Goal: Find specific page/section: Find specific page/section

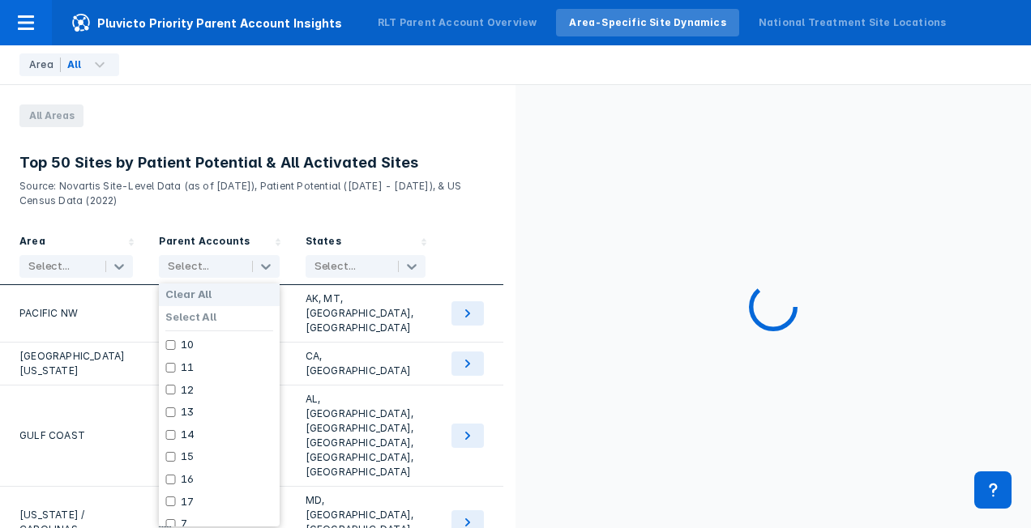
click at [203, 263] on div at bounding box center [203, 266] width 70 height 16
type input "h"
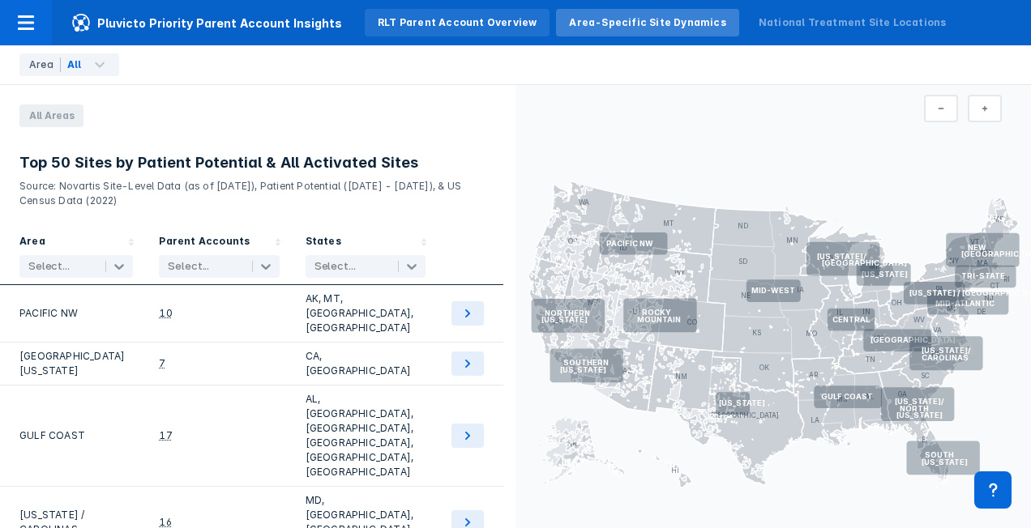
click at [418, 25] on div "RLT Parent Account Overview" at bounding box center [457, 22] width 159 height 15
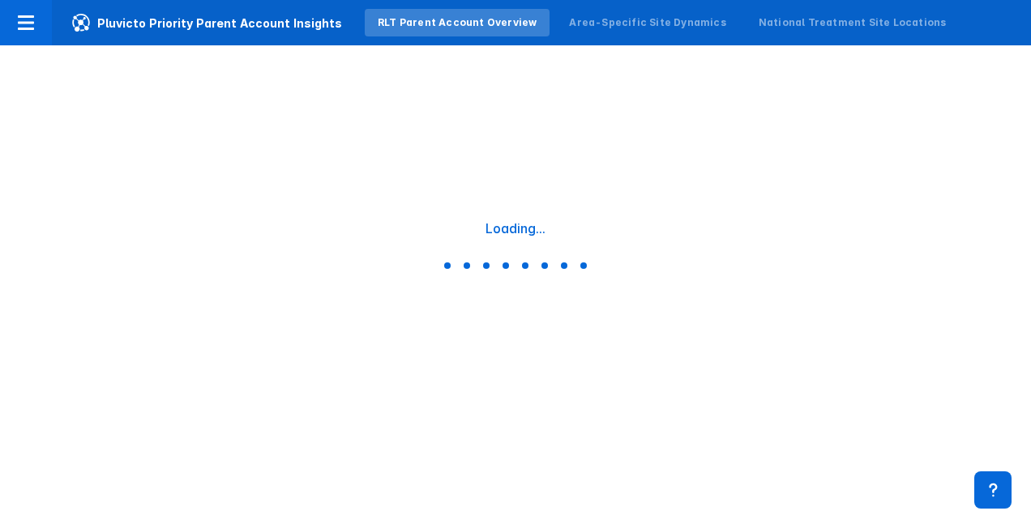
click at [418, 25] on div "RLT Parent Account Overview" at bounding box center [457, 22] width 159 height 15
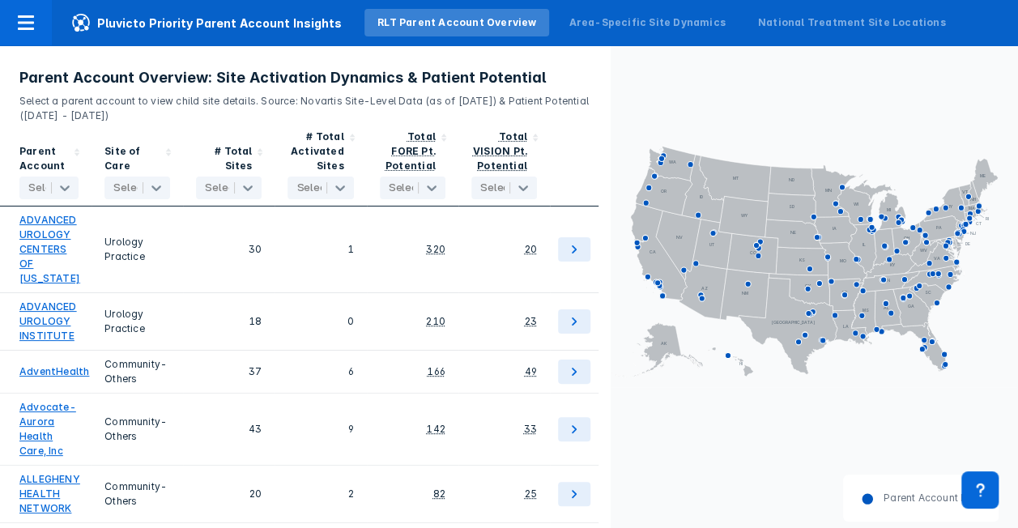
click at [41, 182] on div at bounding box center [48, 188] width 41 height 16
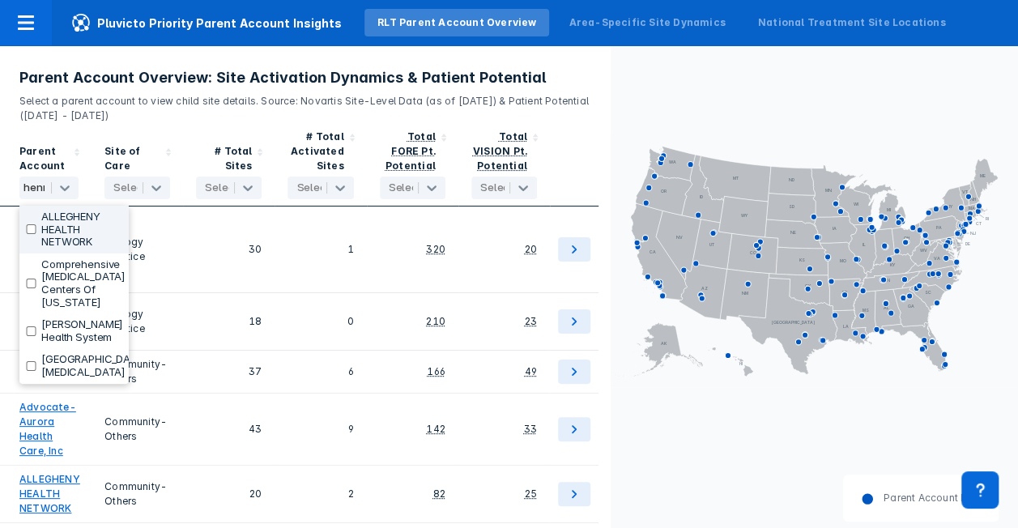
type input "[PERSON_NAME]"
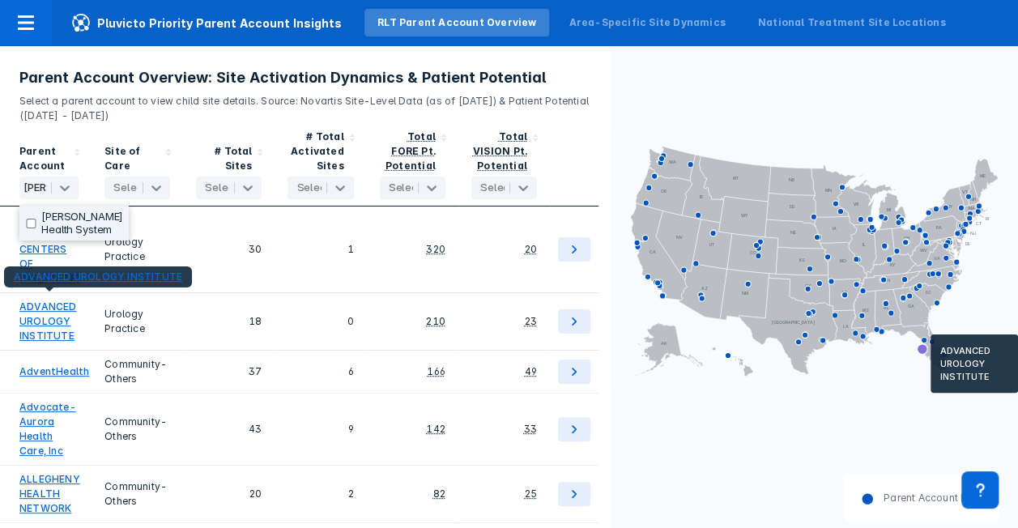
scroll to position [0, 11]
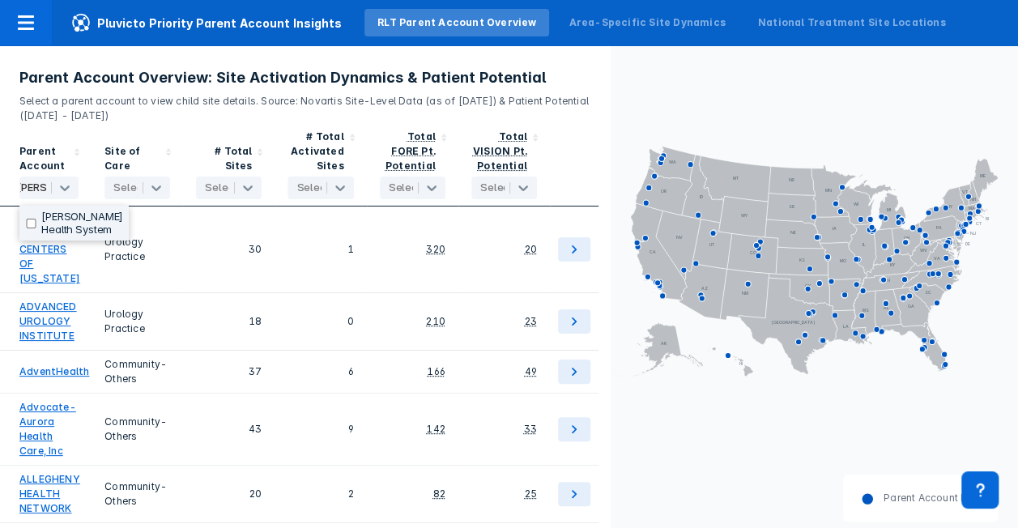
click at [21, 217] on div "[PERSON_NAME] Health System" at bounding box center [73, 223] width 109 height 35
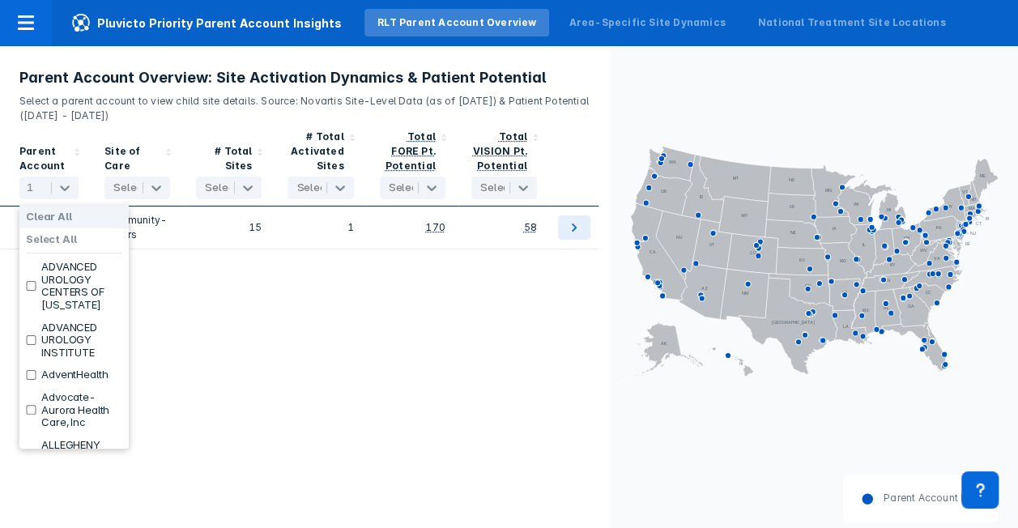
scroll to position [0, 0]
click at [33, 222] on label "Clear All" at bounding box center [49, 217] width 46 height 13
checkbox input "false"
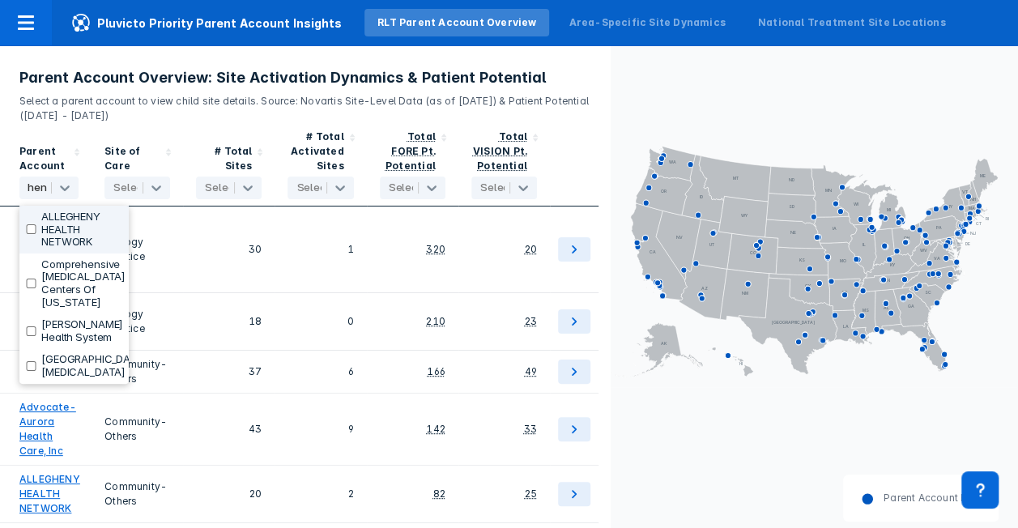
type input "[PERSON_NAME]"
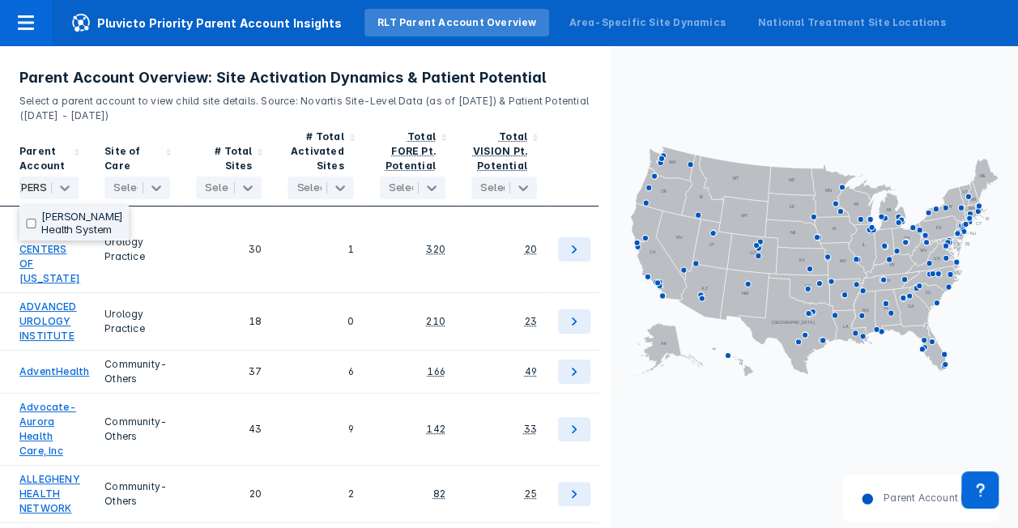
click at [60, 220] on label "[PERSON_NAME] Health System" at bounding box center [82, 223] width 82 height 25
checkbox input "true"
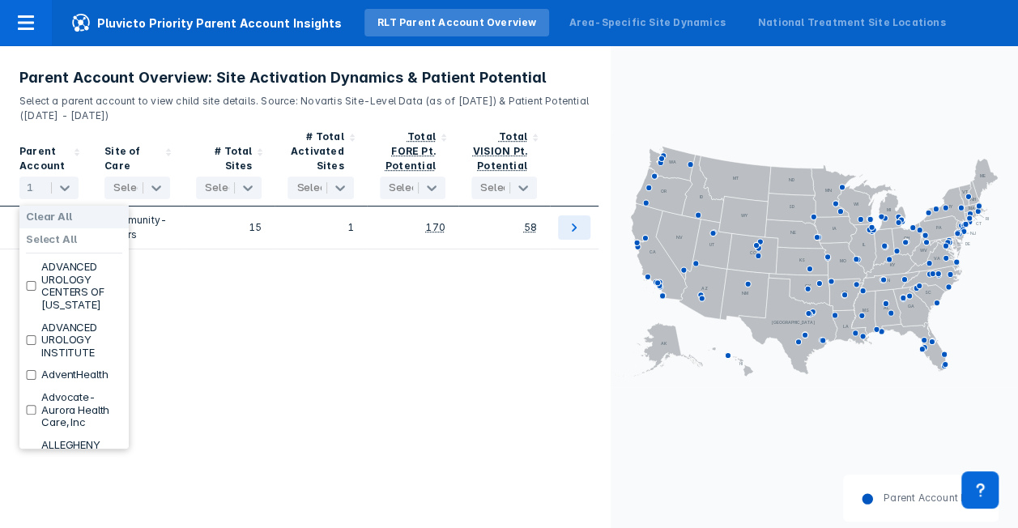
scroll to position [0, 0]
type input "he"
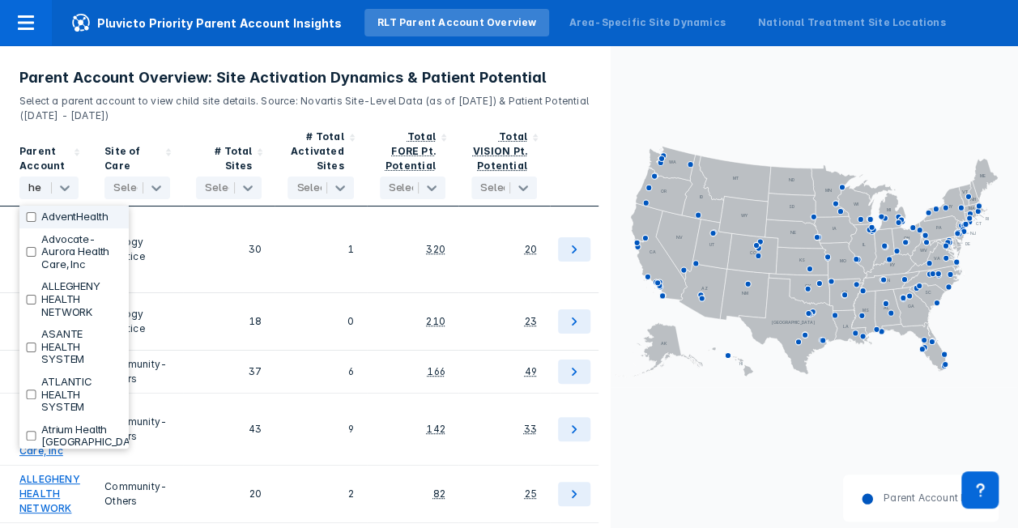
checkbox input "false"
type input "hen"
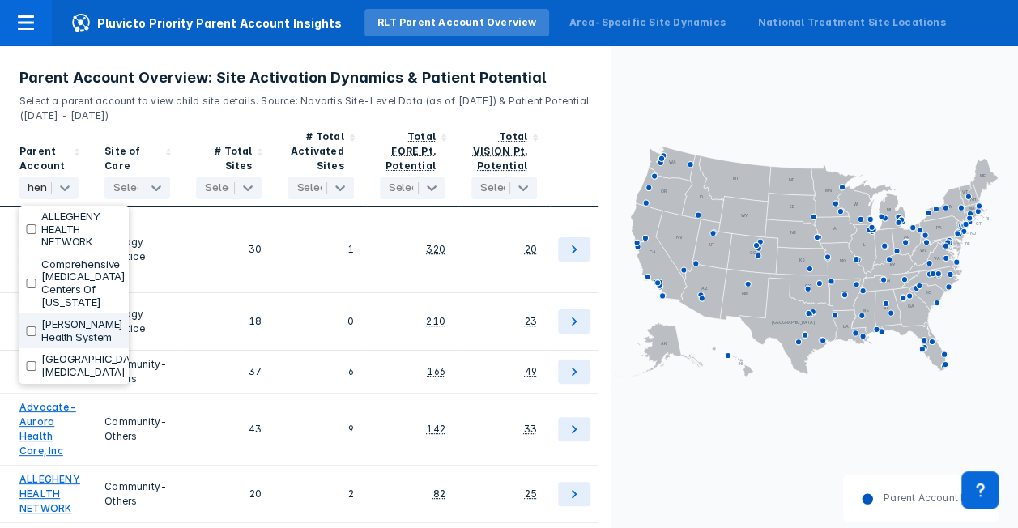
click at [31, 327] on input "checkbox" at bounding box center [31, 332] width 11 height 10
checkbox input "true"
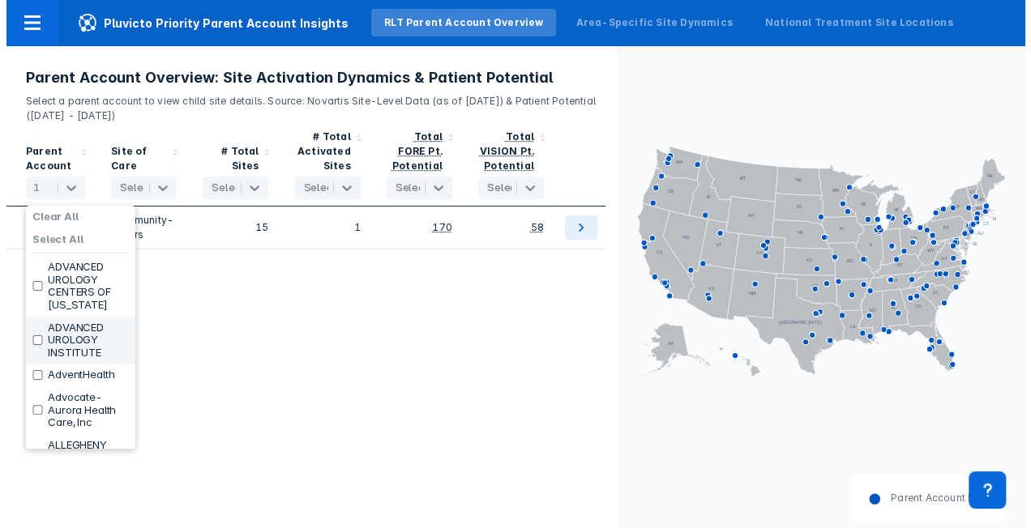
scroll to position [0, 0]
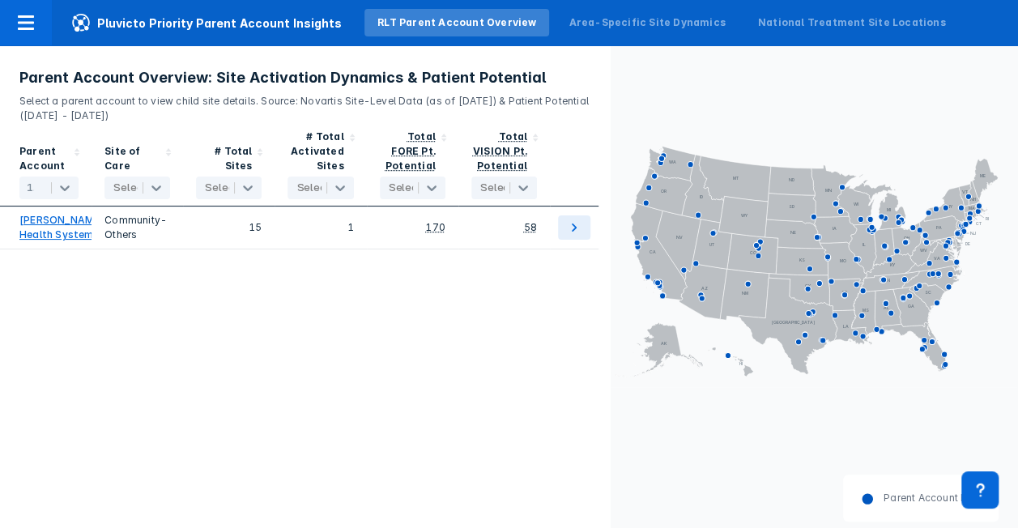
click at [596, 125] on div at bounding box center [574, 164] width 49 height 83
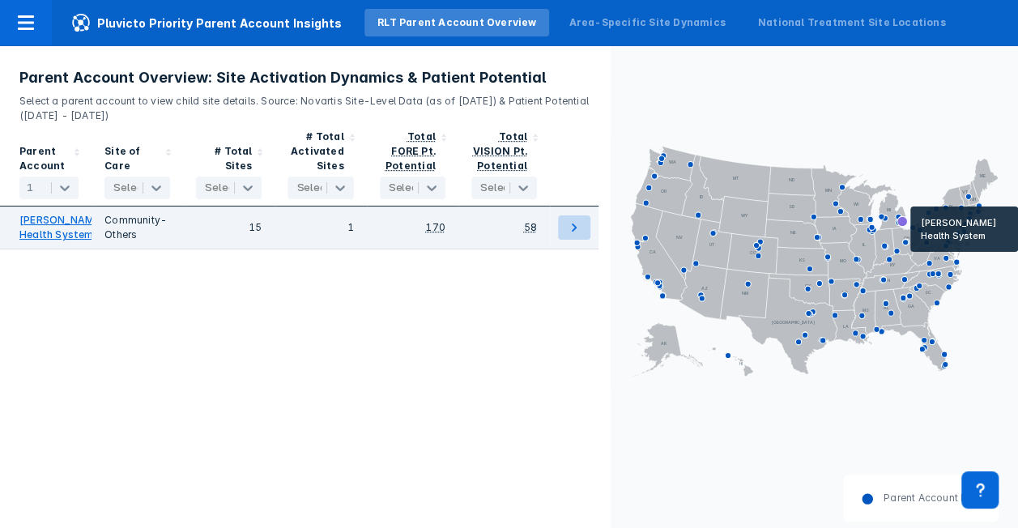
click at [569, 237] on icon at bounding box center [574, 227] width 19 height 19
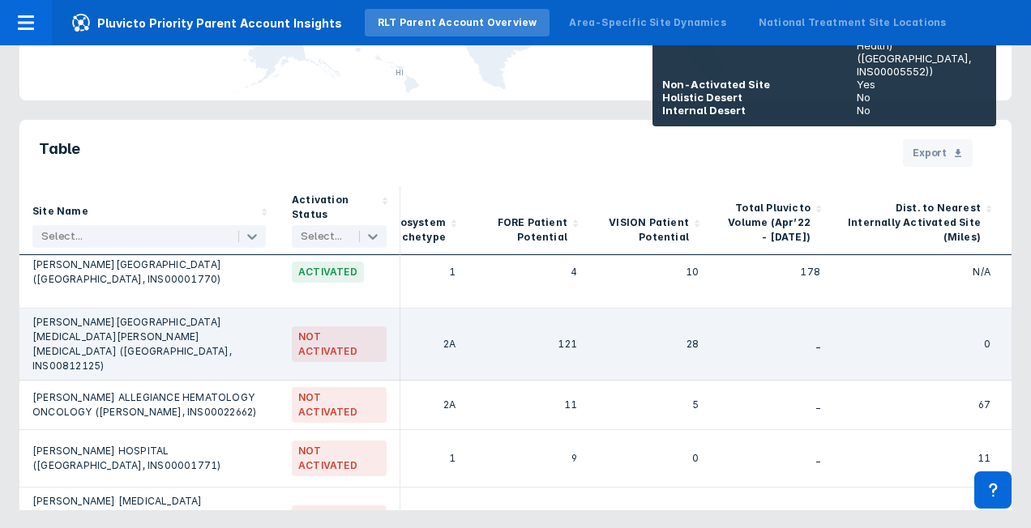
scroll to position [0, 175]
